Goal: Find specific page/section: Find specific page/section

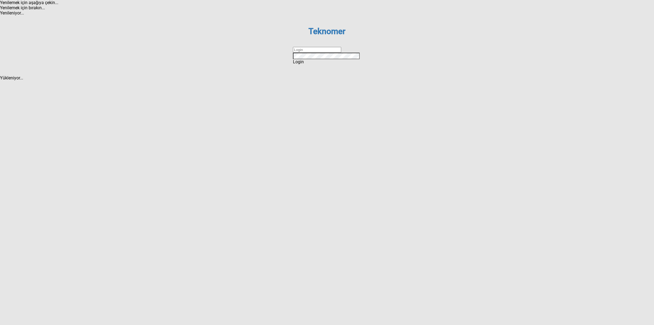
click at [315, 53] on input "text" at bounding box center [317, 50] width 48 height 6
type input "DİZEM"
click at [304, 64] on span "Login" at bounding box center [298, 61] width 11 height 5
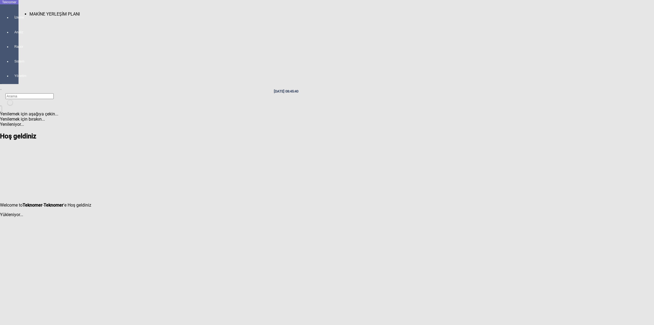
click at [11, 22] on div at bounding box center [15, 22] width 8 height 0
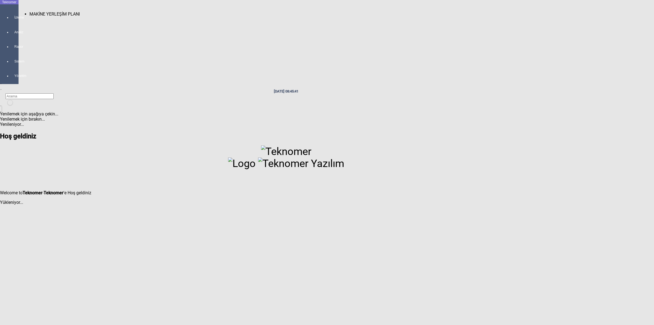
click at [47, 11] on span "MAKİNE YERLEŞİM PLANI" at bounding box center [54, 13] width 50 height 5
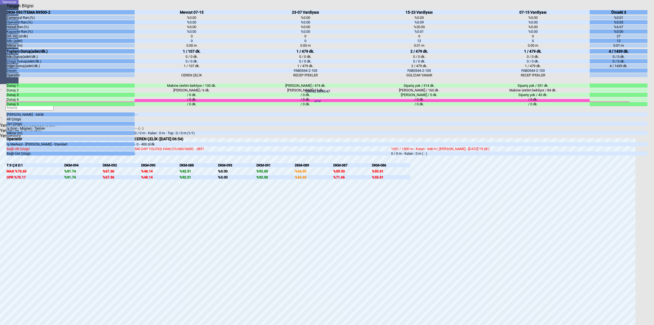
click at [653, 190] on body "Teknomer İzleme Analiz Rapor Sistem Yönetim [DATE] 08:45:47 KDF Yenilemek için …" at bounding box center [327, 162] width 654 height 325
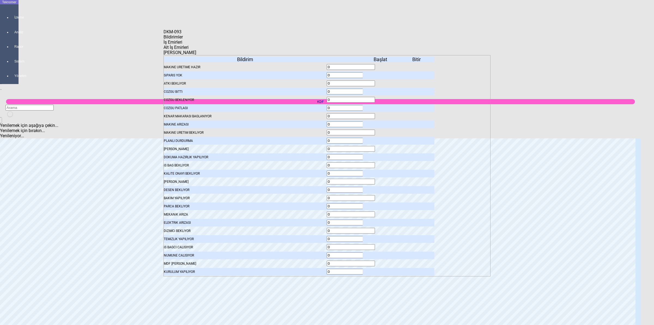
click at [381, 73] on icon at bounding box center [381, 75] width 0 height 4
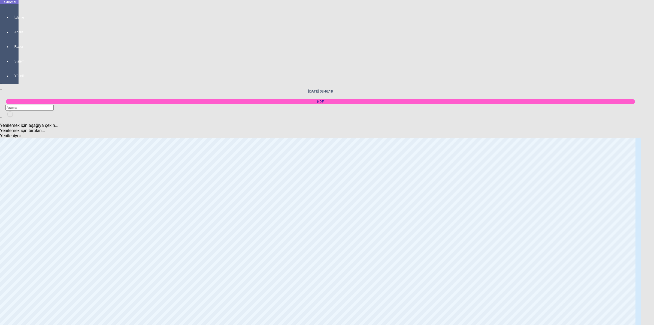
scroll to position [783, 0]
click at [650, 173] on body "Teknomer İzleme Analiz Rapor Sistem Yönetim [DATE] 08:46:23 KDF Yenilemek için …" at bounding box center [327, 162] width 654 height 325
